Goal: Transaction & Acquisition: Purchase product/service

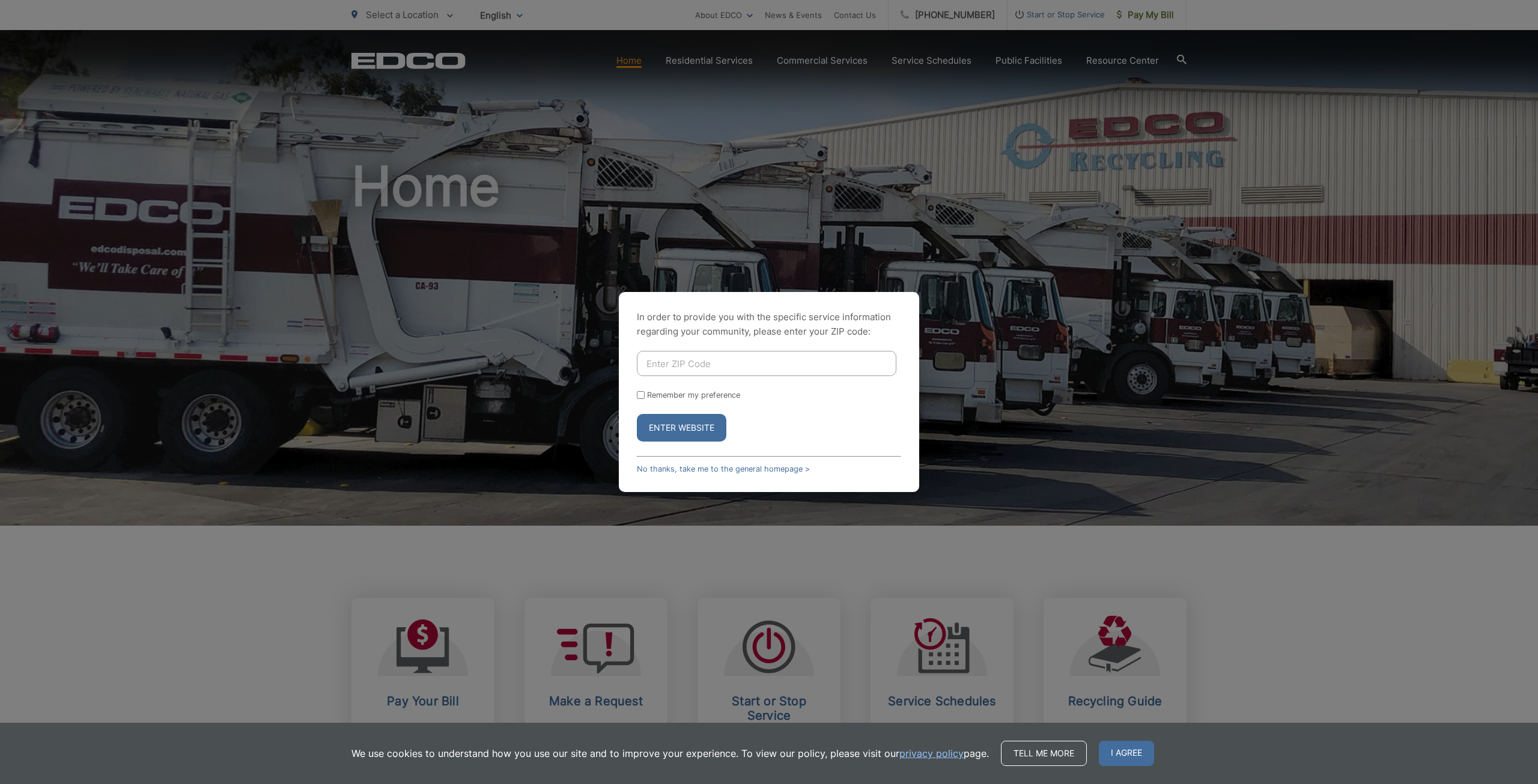
click at [759, 362] on input "Enter ZIP Code" at bounding box center [767, 363] width 260 height 25
type input "91950"
click at [637, 414] on button "Enter Website" at bounding box center [681, 428] width 89 height 28
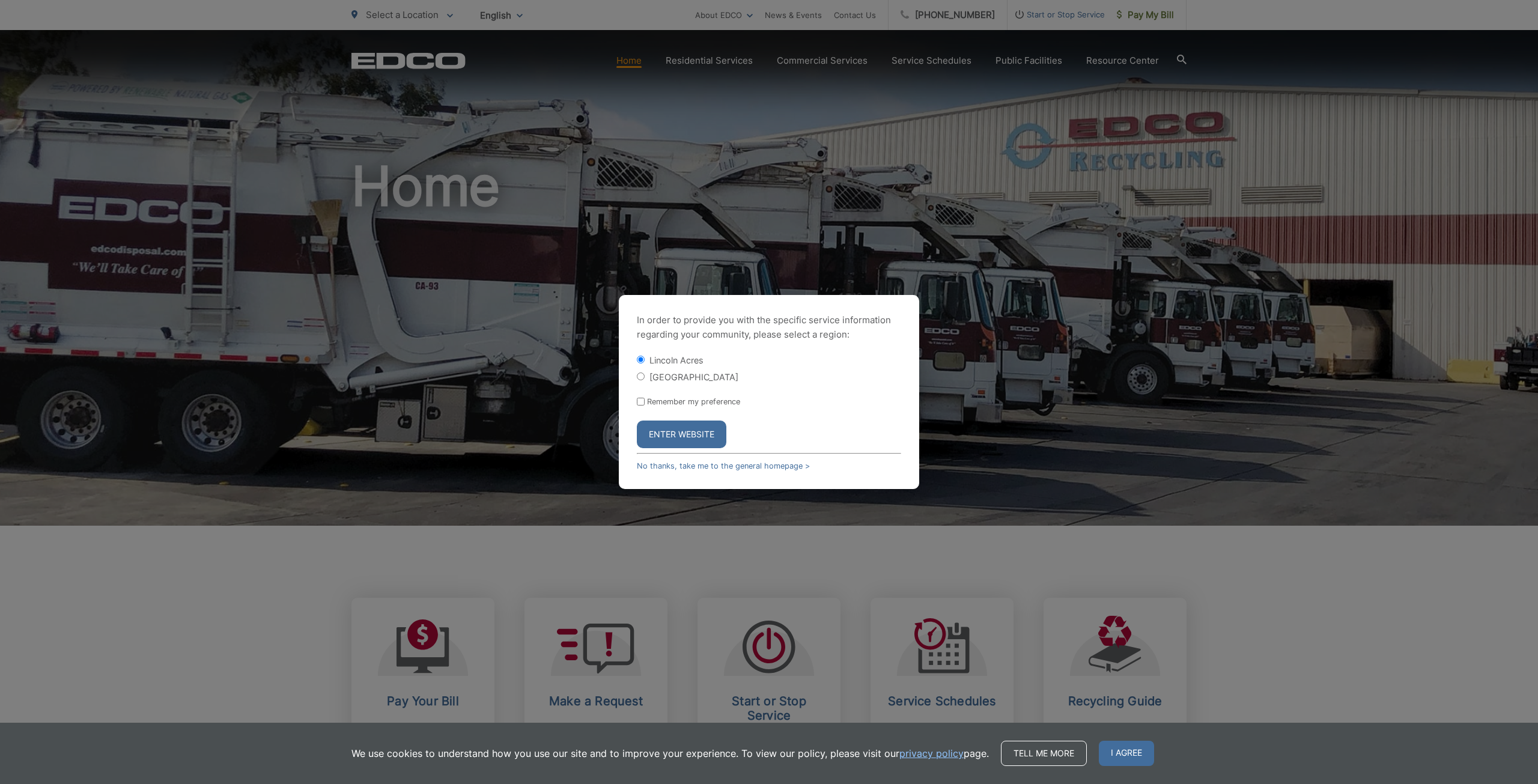
click at [641, 372] on div "[GEOGRAPHIC_DATA]" at bounding box center [769, 377] width 265 height 12
click at [654, 378] on label "[GEOGRAPHIC_DATA]" at bounding box center [694, 377] width 89 height 10
click at [645, 378] on input "[GEOGRAPHIC_DATA]" at bounding box center [641, 376] width 8 height 8
radio input "true"
click at [682, 441] on button "Enter Website" at bounding box center [681, 434] width 89 height 28
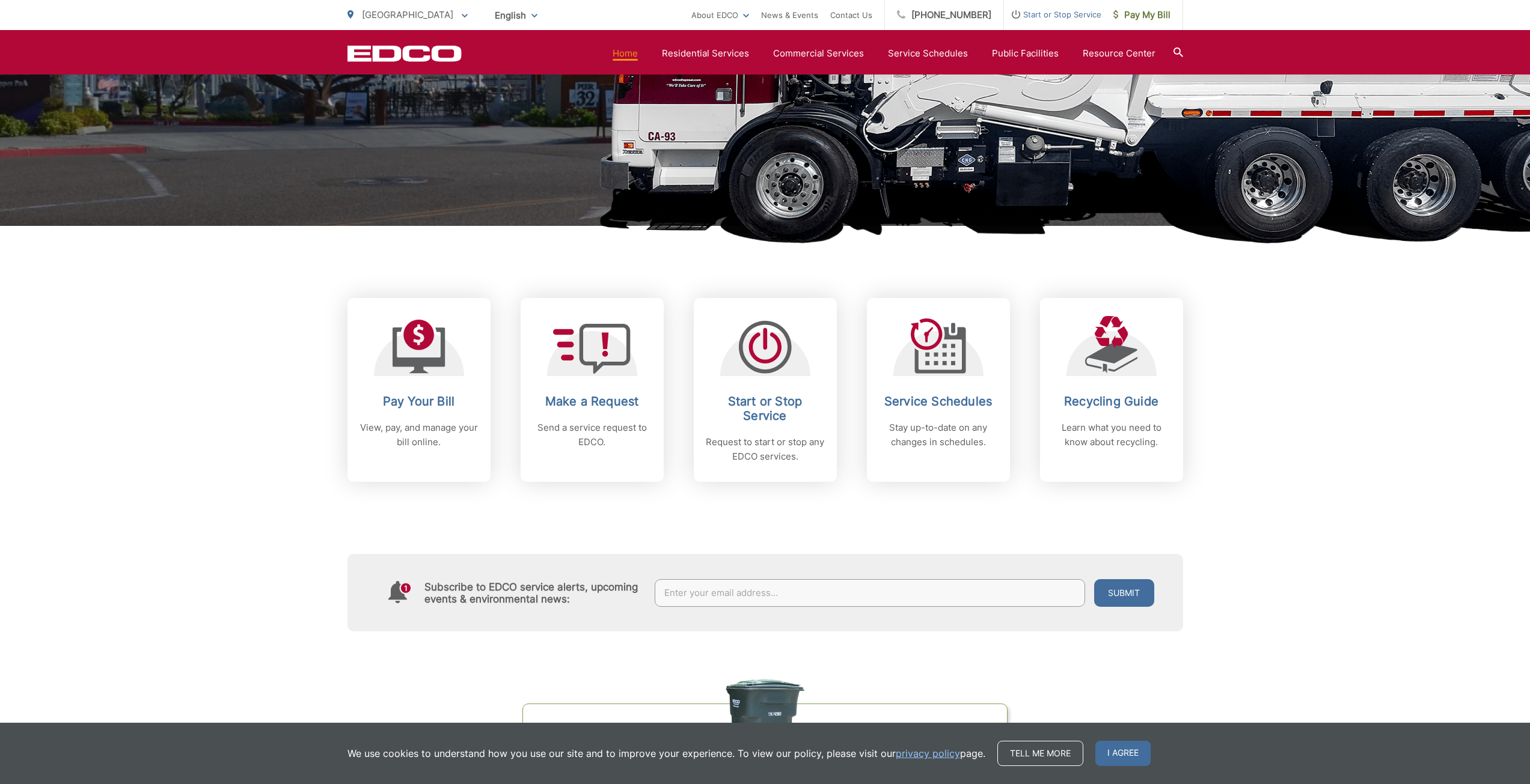
scroll to position [300, 0]
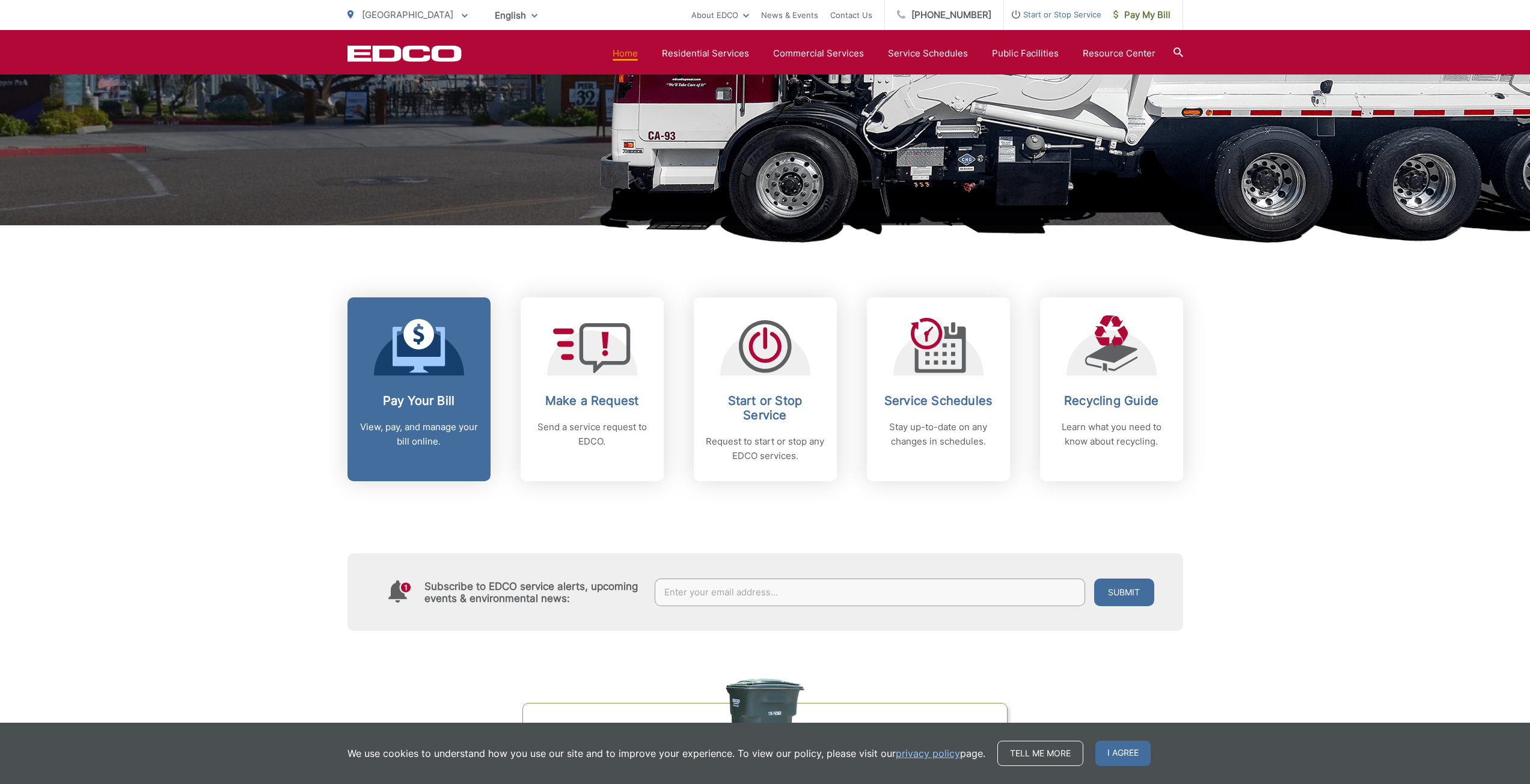
click at [453, 375] on link "Pay Your Bill View, pay, and manage your bill online." at bounding box center [419, 389] width 143 height 184
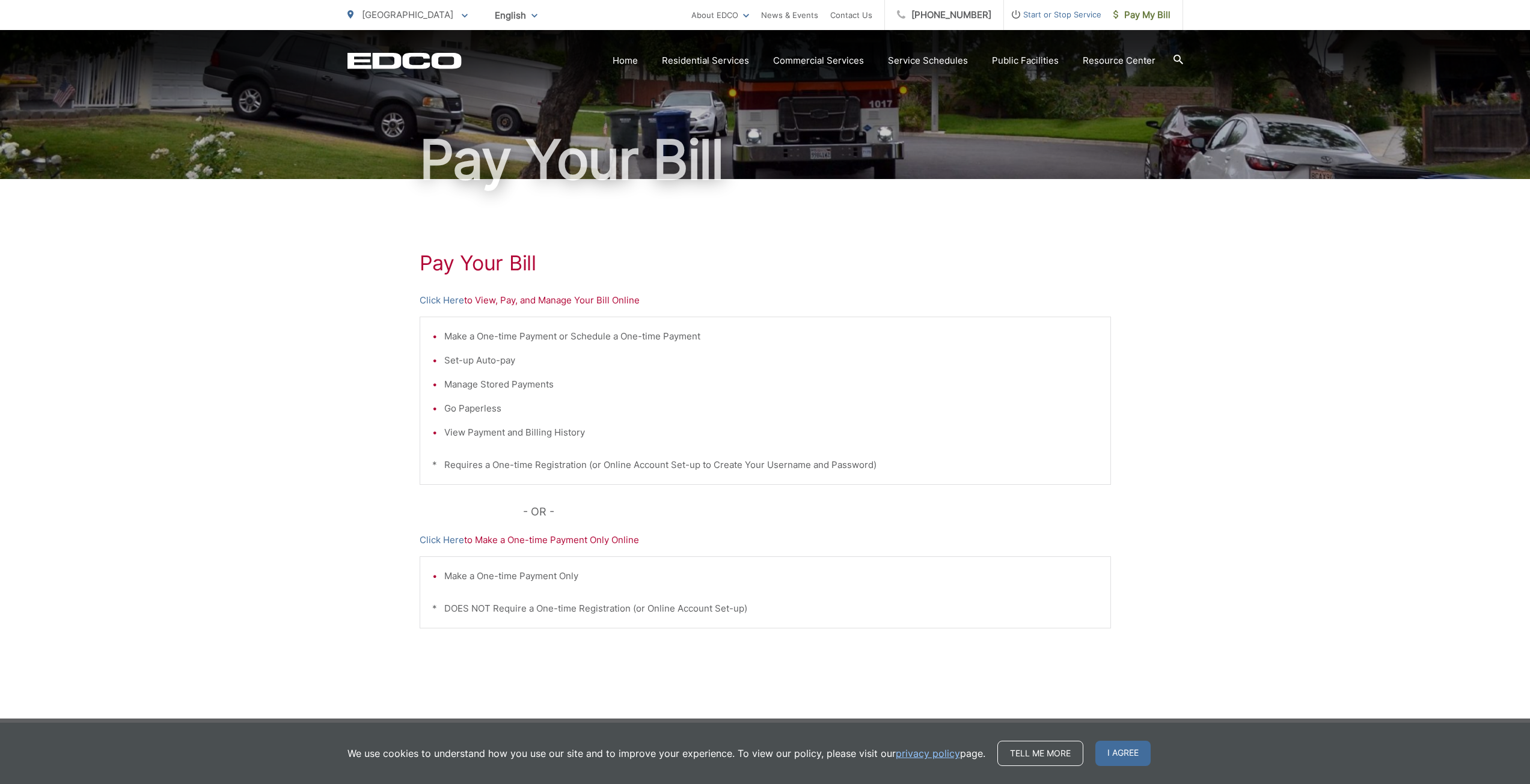
scroll to position [70, 0]
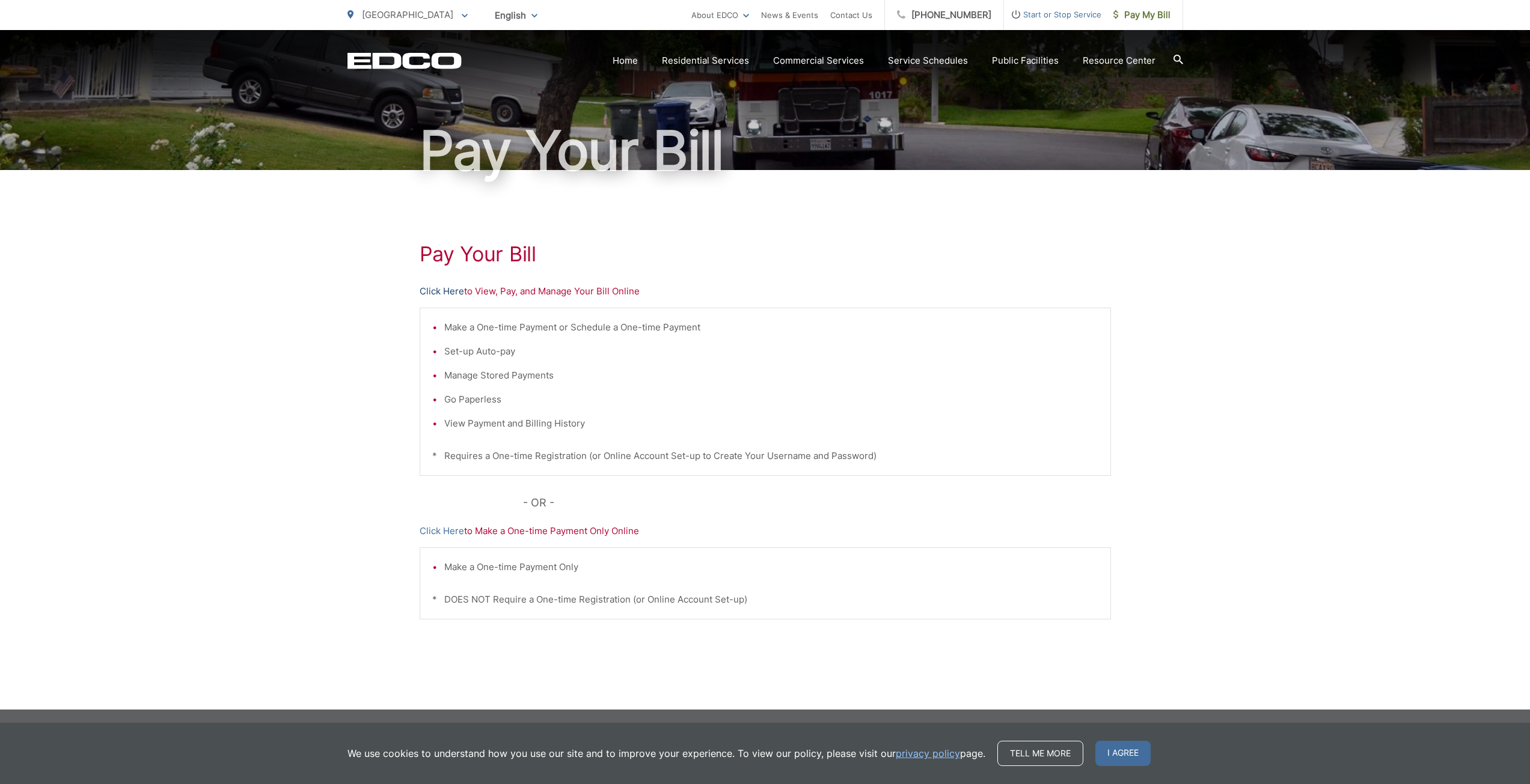
click at [448, 290] on link "Click Here" at bounding box center [441, 291] width 44 height 14
